Goal: Task Accomplishment & Management: Manage account settings

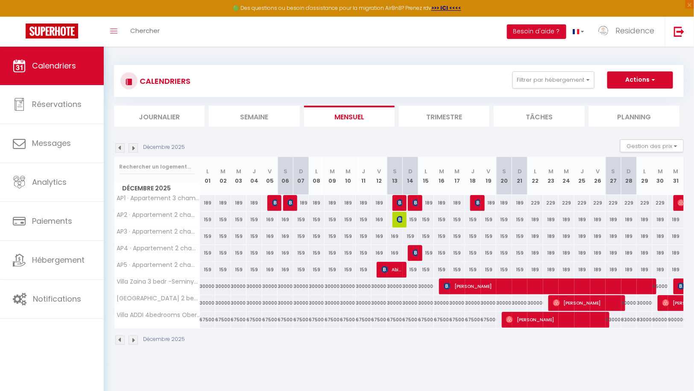
click at [120, 148] on img at bounding box center [119, 147] width 9 height 9
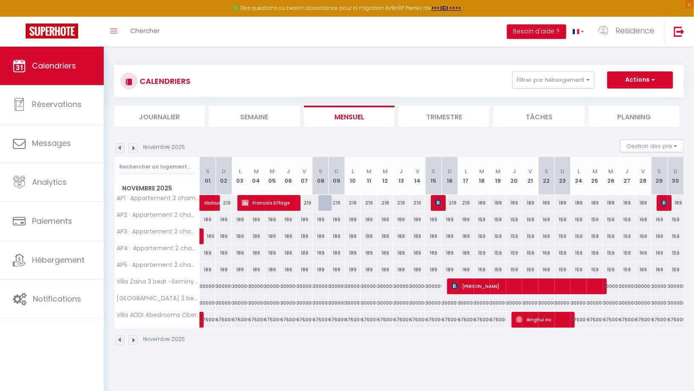
click at [120, 148] on img at bounding box center [119, 147] width 9 height 9
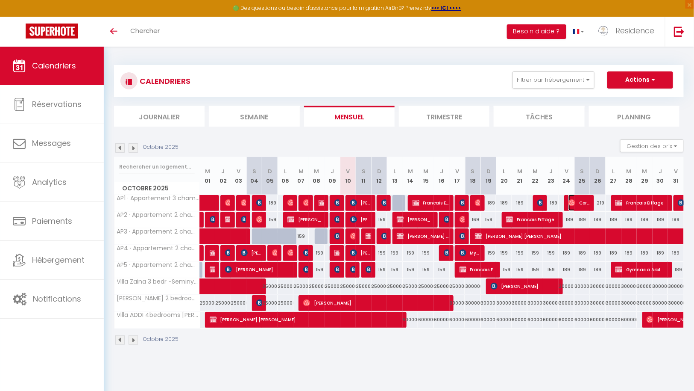
click at [579, 203] on span "[PERSON_NAME]" at bounding box center [579, 202] width 21 height 16
select select "OK"
select select "0"
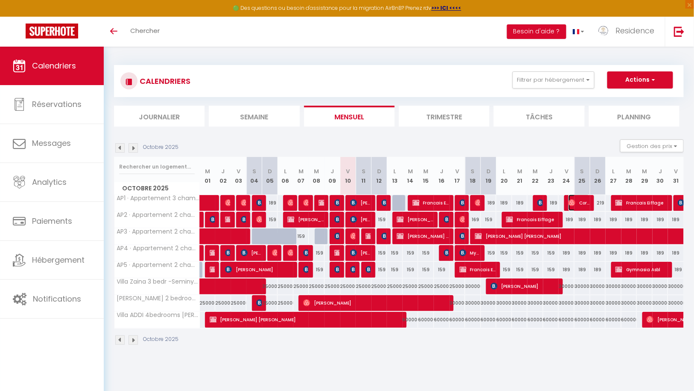
select select "1"
select select
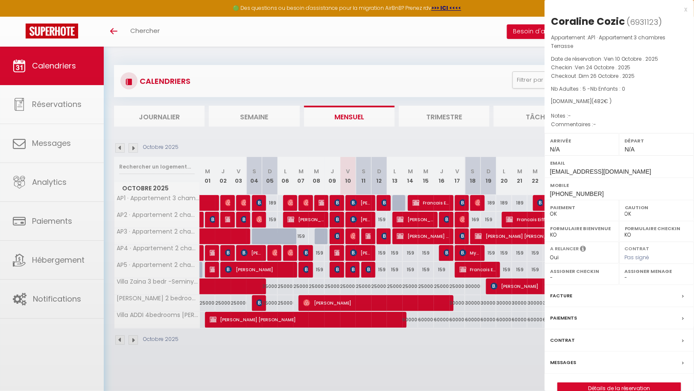
select select "43287"
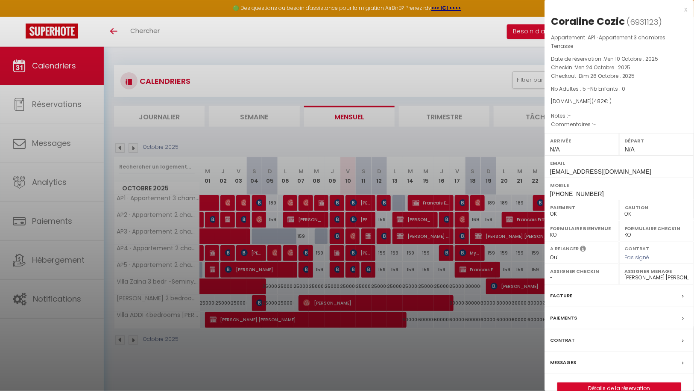
click at [433, 53] on div at bounding box center [347, 195] width 694 height 391
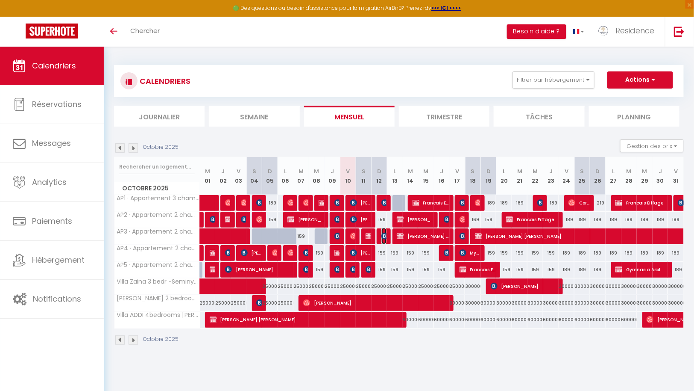
click at [385, 235] on img at bounding box center [385, 235] width 7 height 7
select select "KO"
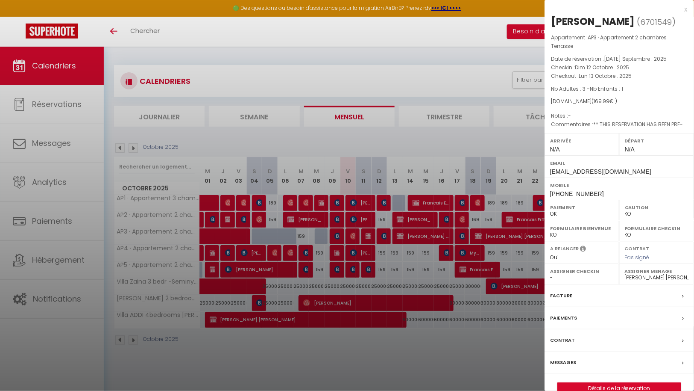
click at [364, 56] on div at bounding box center [347, 195] width 694 height 391
